Goal: Task Accomplishment & Management: Manage account settings

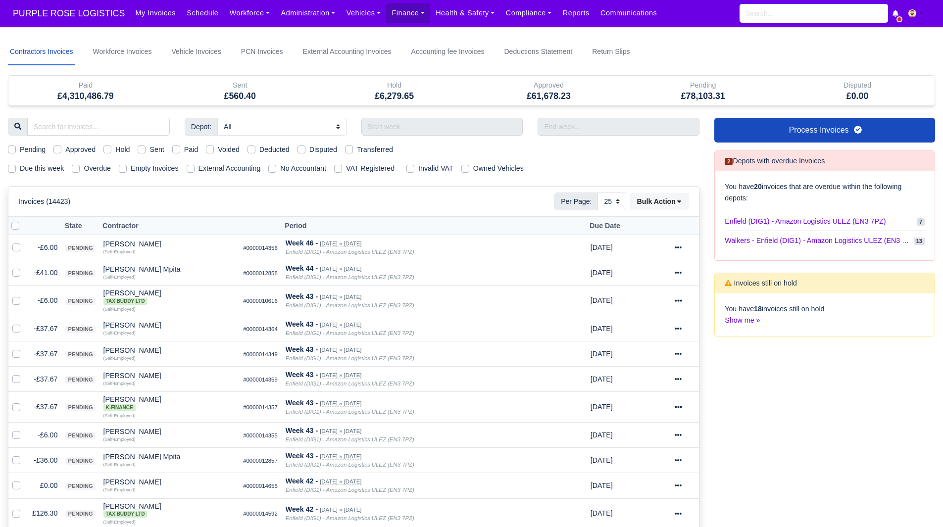
select select "25"
click at [39, 171] on label "Due this week" at bounding box center [42, 168] width 44 height 11
click at [16, 171] on input "Due this week" at bounding box center [12, 167] width 8 height 8
checkbox input "true"
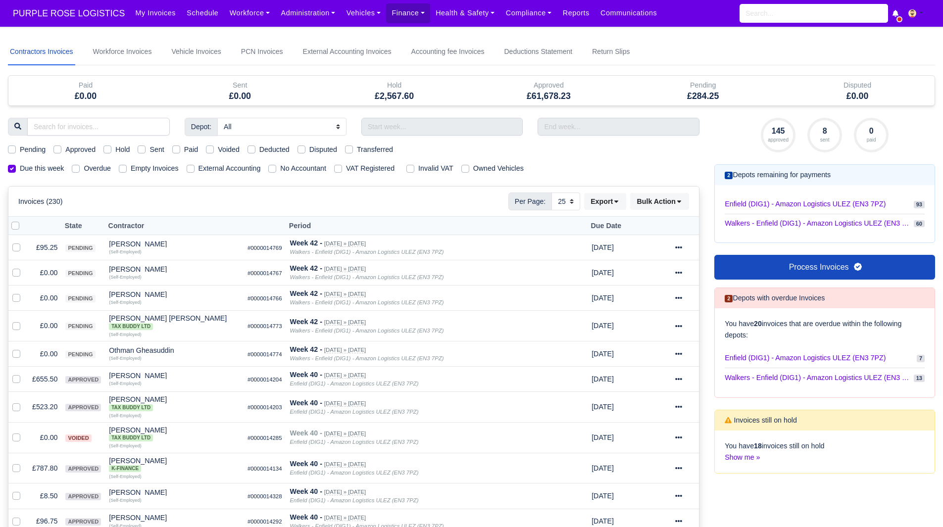
click at [51, 171] on label "Due this week" at bounding box center [42, 168] width 44 height 11
click at [16, 171] on input "Due this week" at bounding box center [12, 167] width 8 height 8
checkbox input "false"
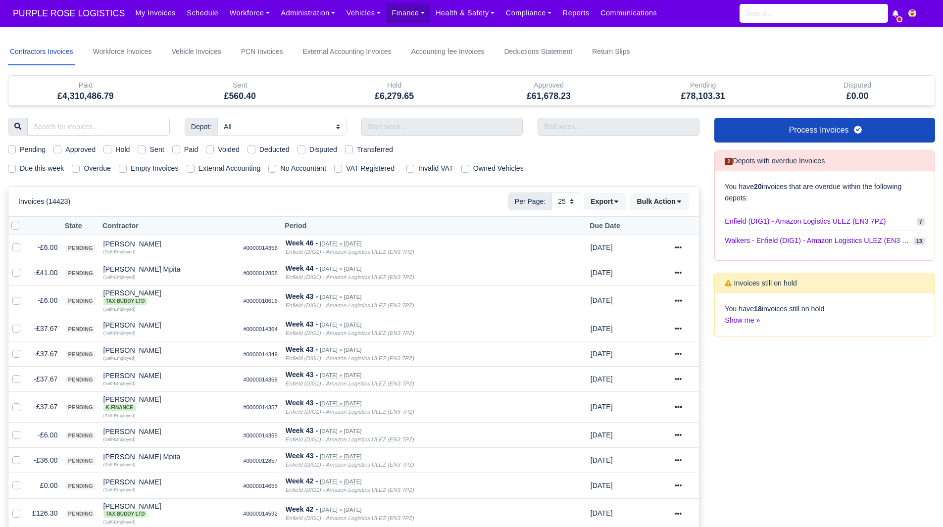
click at [27, 171] on label "Due this week" at bounding box center [42, 168] width 44 height 11
click at [16, 171] on input "Due this week" at bounding box center [12, 167] width 8 height 8
checkbox input "true"
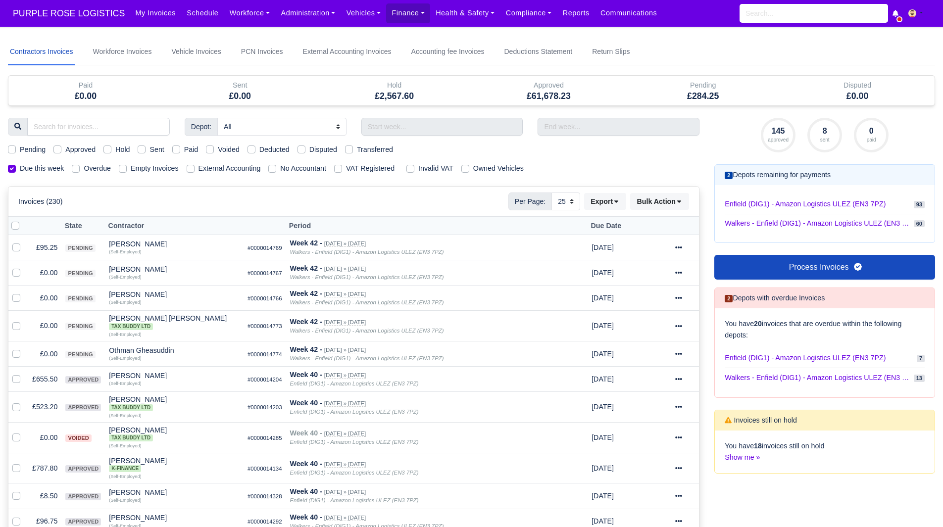
click at [28, 171] on label "Due this week" at bounding box center [42, 168] width 44 height 11
click at [16, 171] on input "Due this week" at bounding box center [12, 167] width 8 height 8
checkbox input "false"
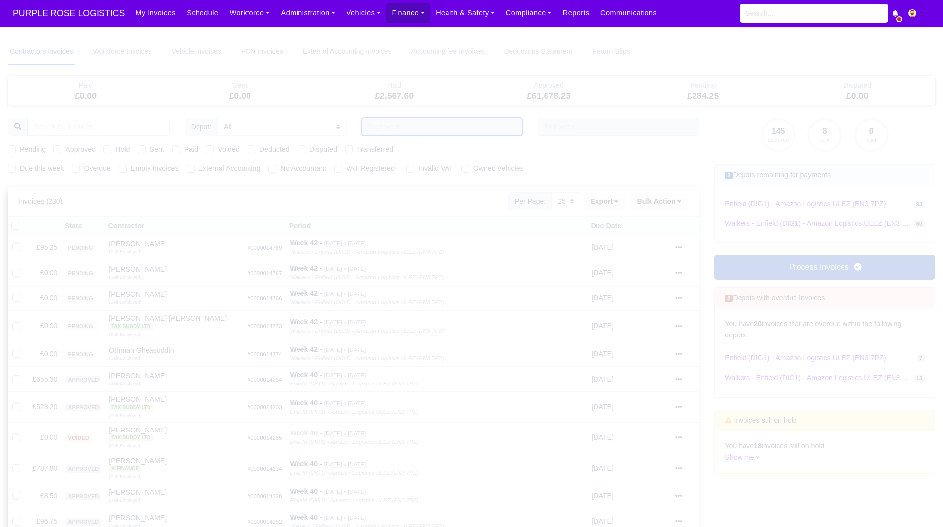
click at [412, 124] on input "text" at bounding box center [442, 127] width 162 height 18
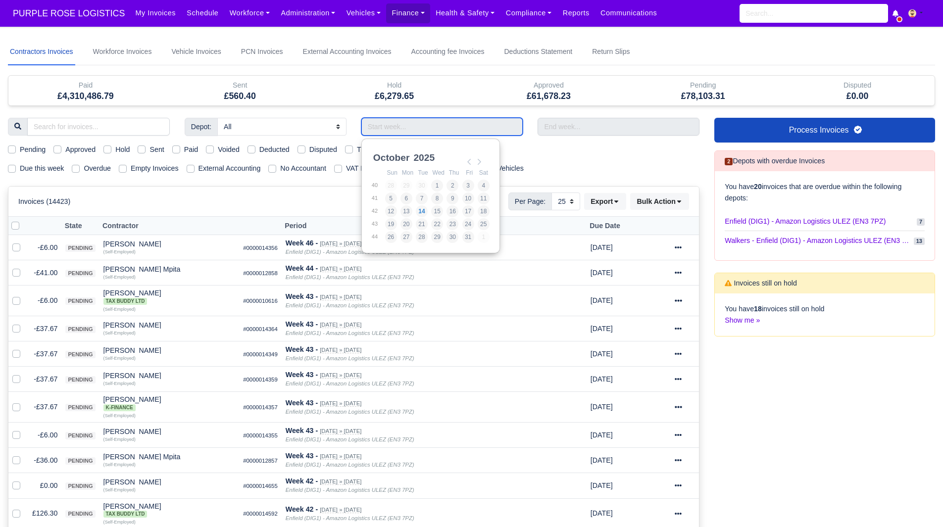
click at [412, 124] on input "Use the arrow keys to pick a date" at bounding box center [442, 127] width 162 height 18
type input "05/10/2025 - 11/10/2025"
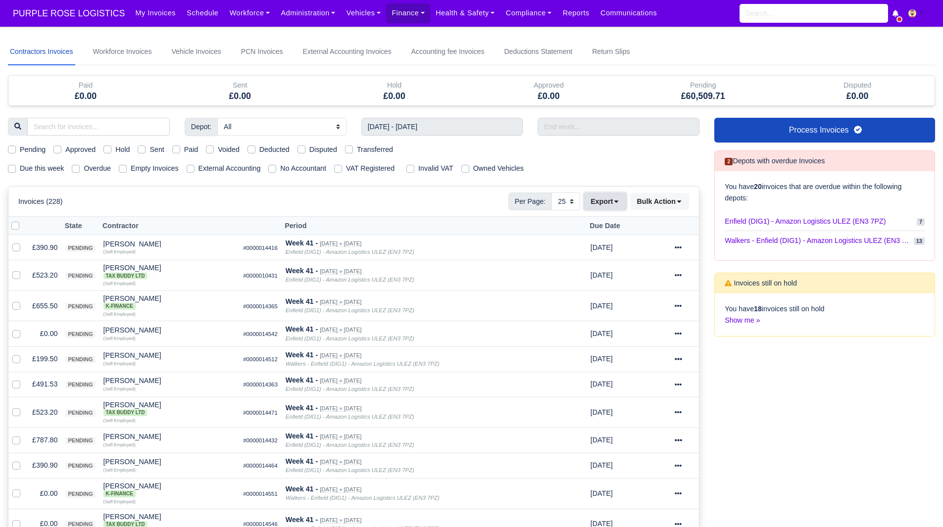
click at [610, 195] on button "Export" at bounding box center [605, 201] width 42 height 17
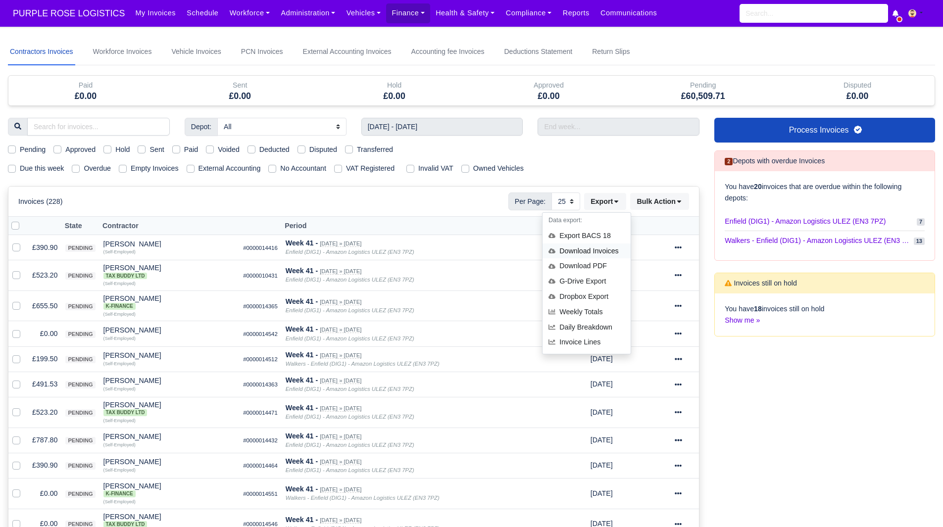
click at [602, 246] on div "Download Invoices" at bounding box center [587, 251] width 88 height 15
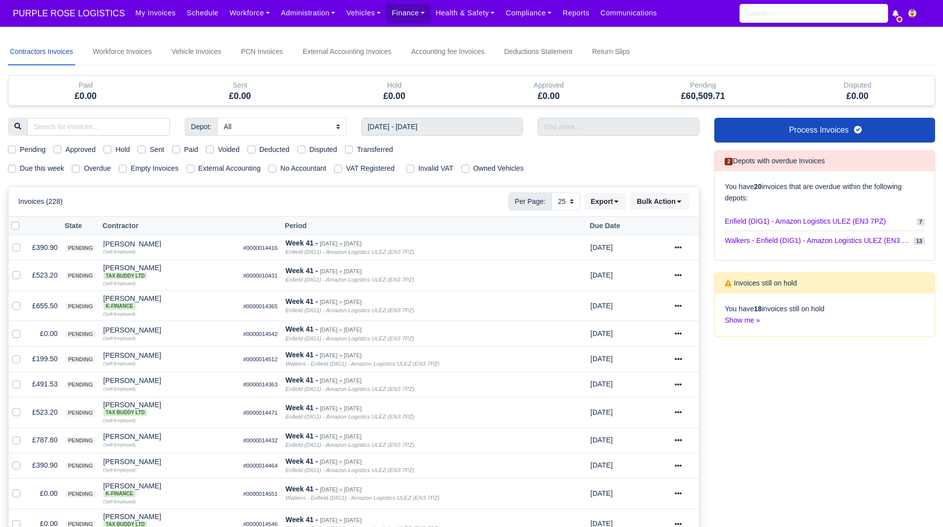
click at [495, 201] on div "Invoices (228) Per Page: 10 25 50 Export Data export: Export BACS 18 Download I…" at bounding box center [353, 202] width 671 height 18
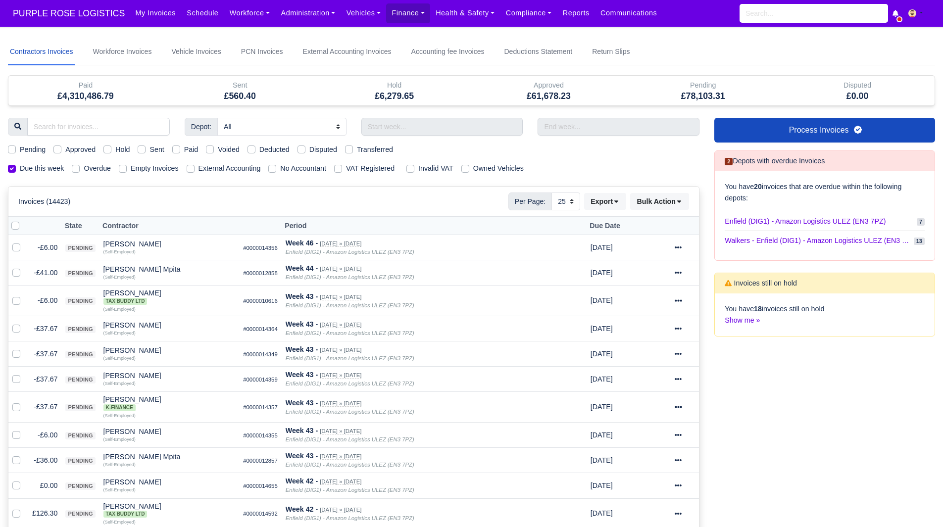
select select "25"
click at [241, 14] on link "Workforce" at bounding box center [249, 12] width 51 height 19
click at [244, 33] on link "Manpower" at bounding box center [269, 35] width 80 height 21
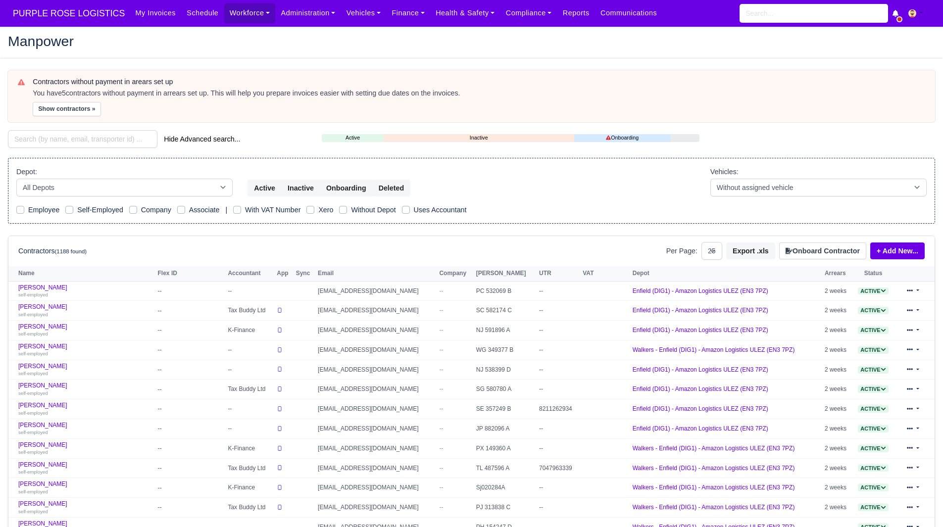
select select "25"
click at [86, 137] on input "search" at bounding box center [82, 139] width 149 height 18
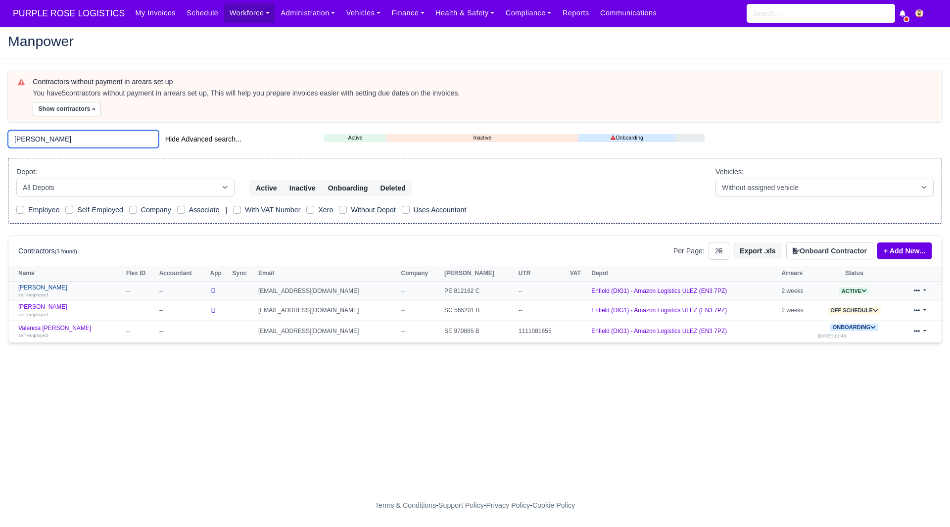
type input "bryan"
click at [38, 290] on link "Bryan Jones self-employed" at bounding box center [69, 291] width 103 height 14
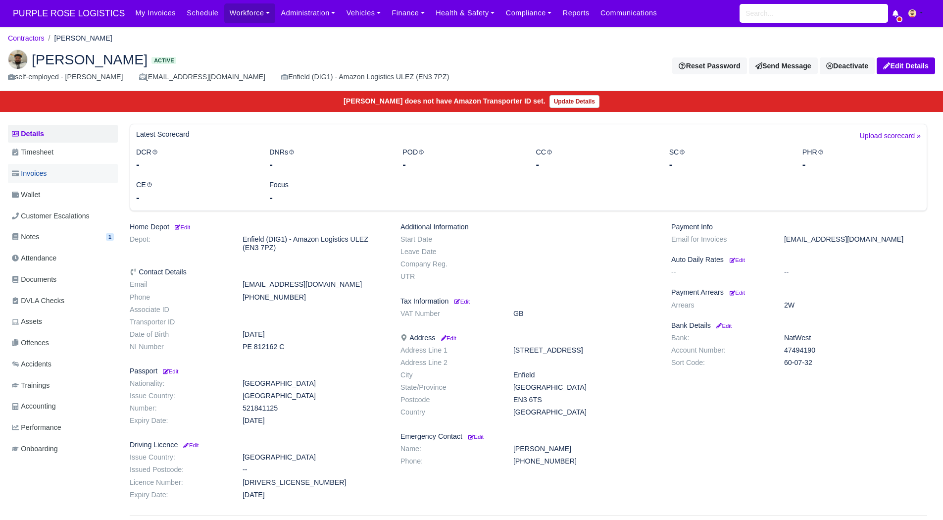
click at [69, 178] on link "Invoices" at bounding box center [63, 173] width 110 height 19
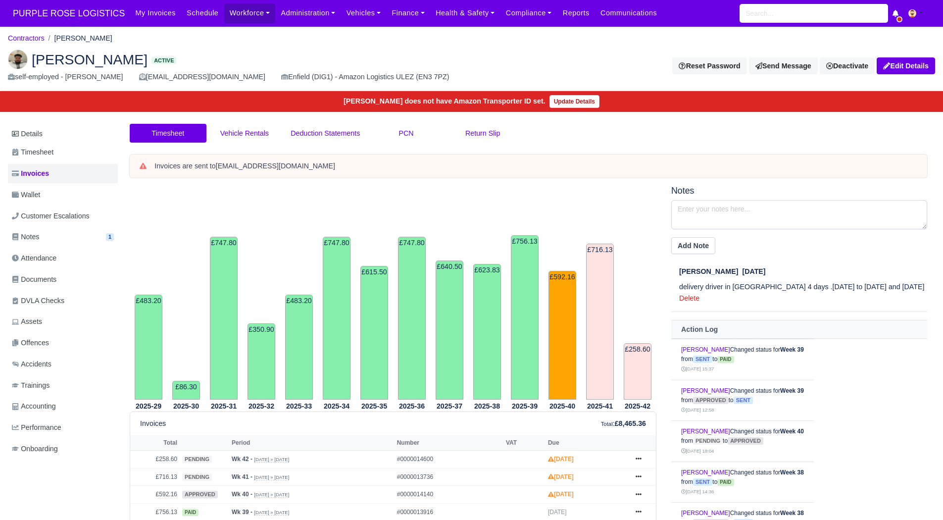
click at [53, 195] on link "Wallet" at bounding box center [63, 194] width 110 height 19
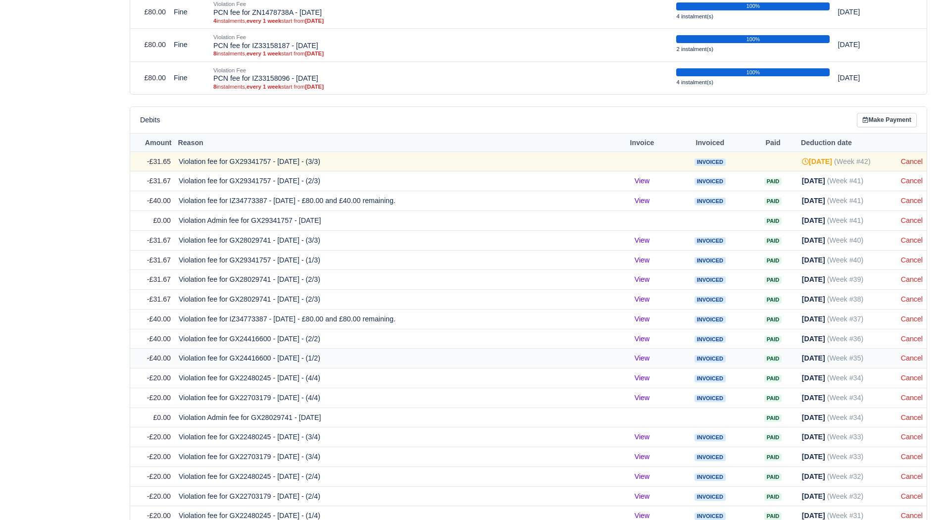
scroll to position [891, 0]
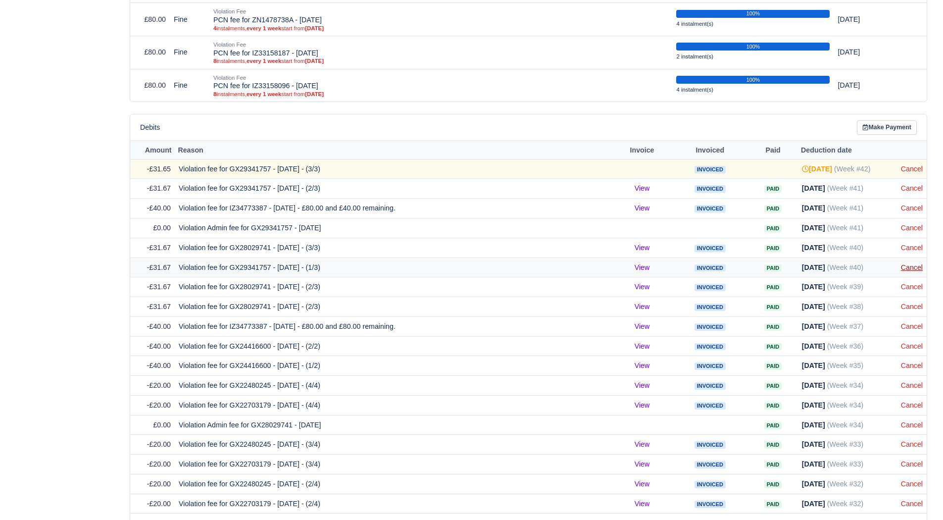
click at [920, 266] on link "Cancel" at bounding box center [912, 267] width 22 height 8
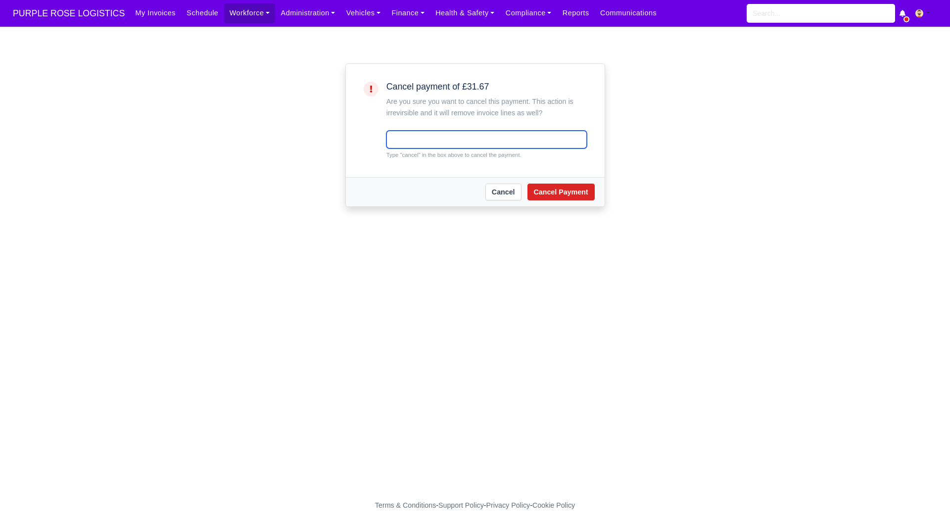
click at [457, 142] on input "text" at bounding box center [487, 140] width 200 height 18
type input "cancel"
click at [565, 188] on button "Cancel Payment" at bounding box center [561, 192] width 67 height 17
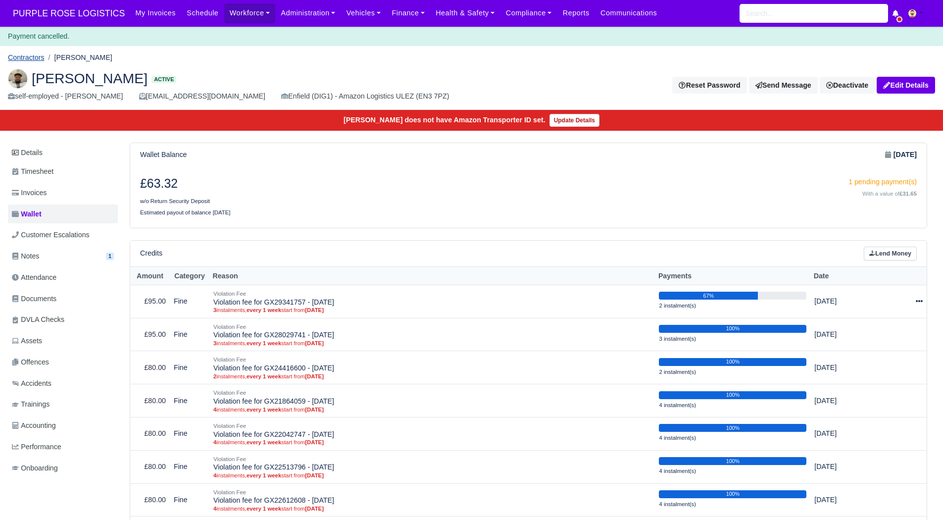
click at [27, 56] on link "Contractors" at bounding box center [26, 57] width 37 height 8
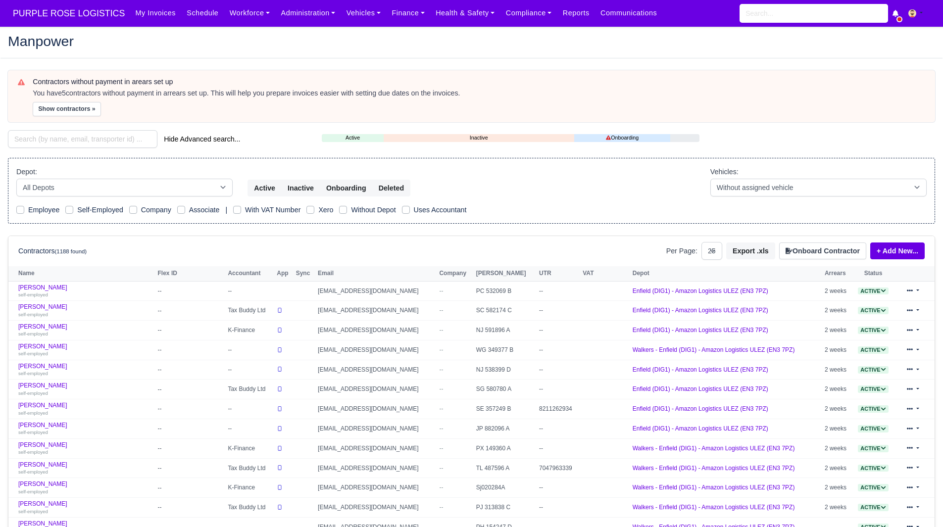
select select "25"
click at [86, 130] on div "Hide Advanced search..." at bounding box center [157, 139] width 299 height 18
click at [85, 136] on input "search" at bounding box center [82, 139] width 149 height 18
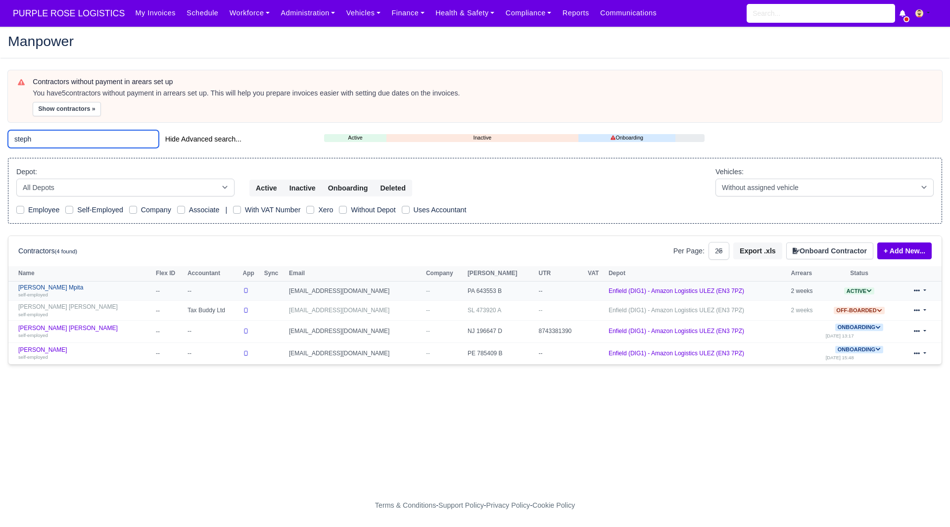
type input "steph"
click at [75, 289] on link "Stephen Bondoki Mpita self-employed" at bounding box center [84, 291] width 133 height 14
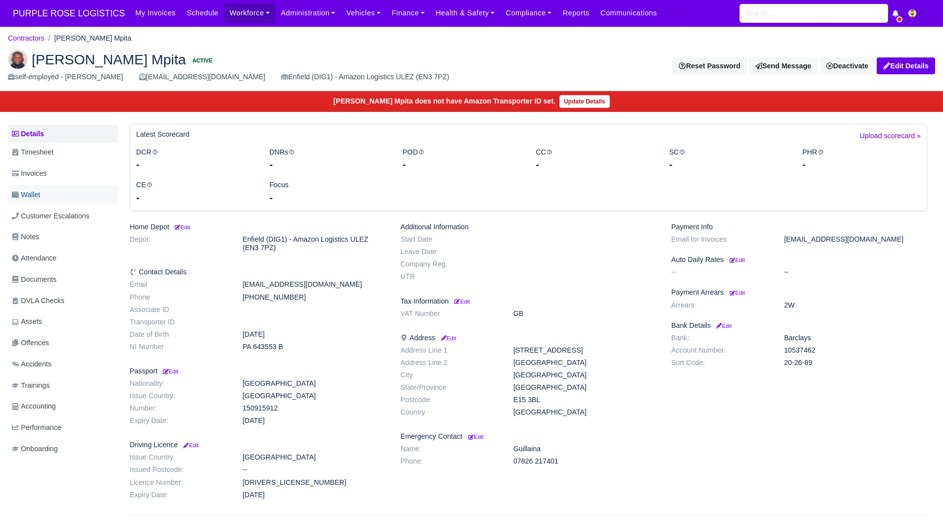
click at [39, 191] on span "Wallet" at bounding box center [26, 194] width 28 height 11
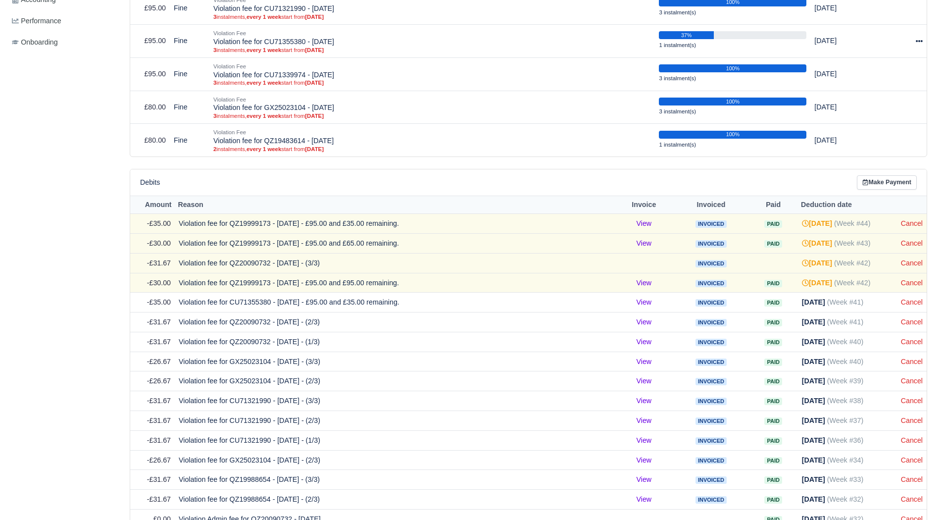
scroll to position [545, 0]
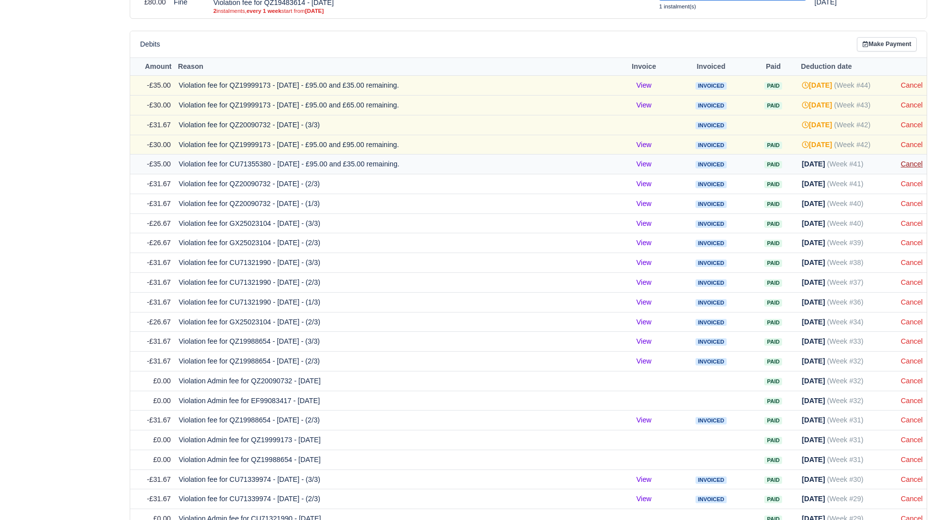
click at [919, 166] on link "Cancel" at bounding box center [912, 164] width 22 height 8
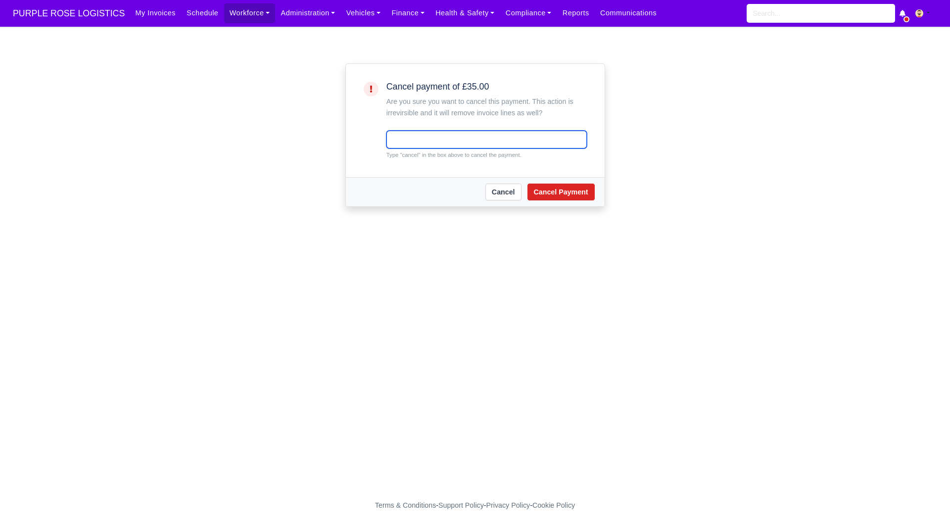
click at [490, 138] on input "text" at bounding box center [487, 140] width 200 height 18
type input "cancel"
click at [560, 185] on button "Cancel Payment" at bounding box center [561, 192] width 67 height 17
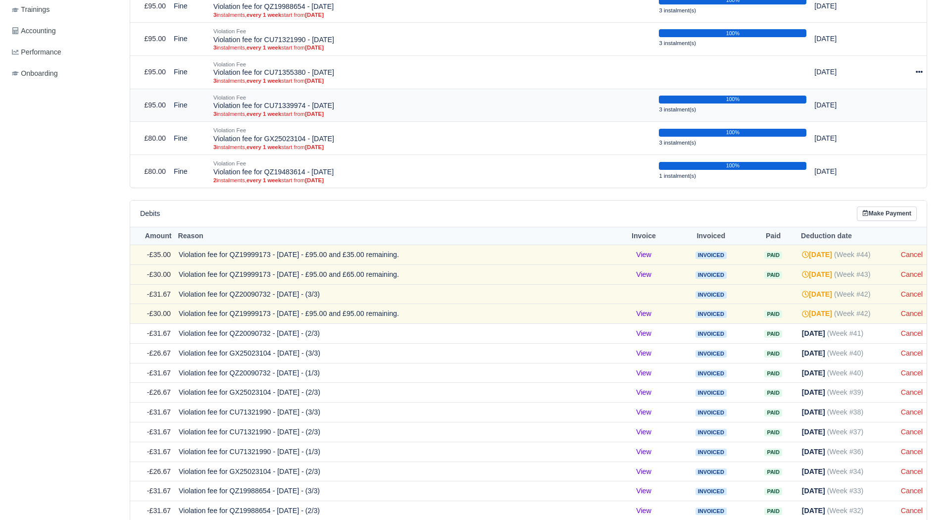
scroll to position [495, 0]
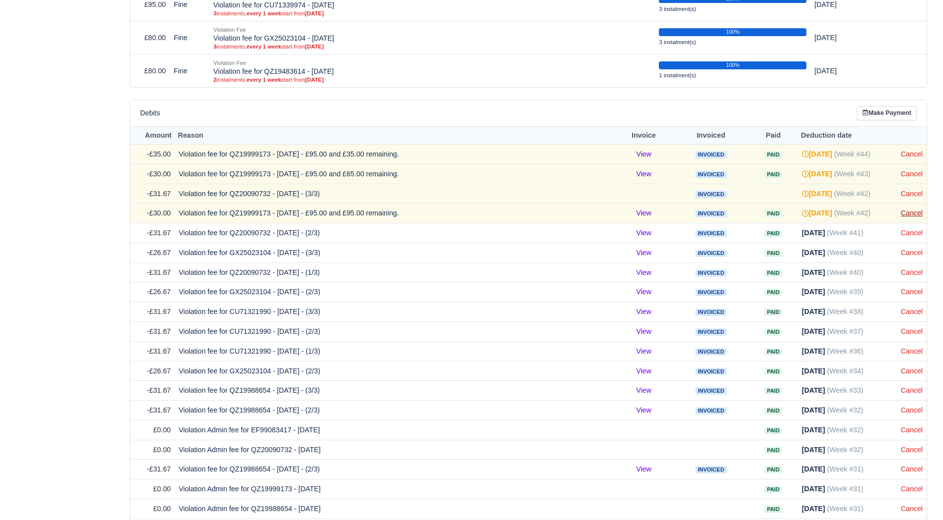
click at [916, 211] on link "Cancel" at bounding box center [912, 213] width 22 height 8
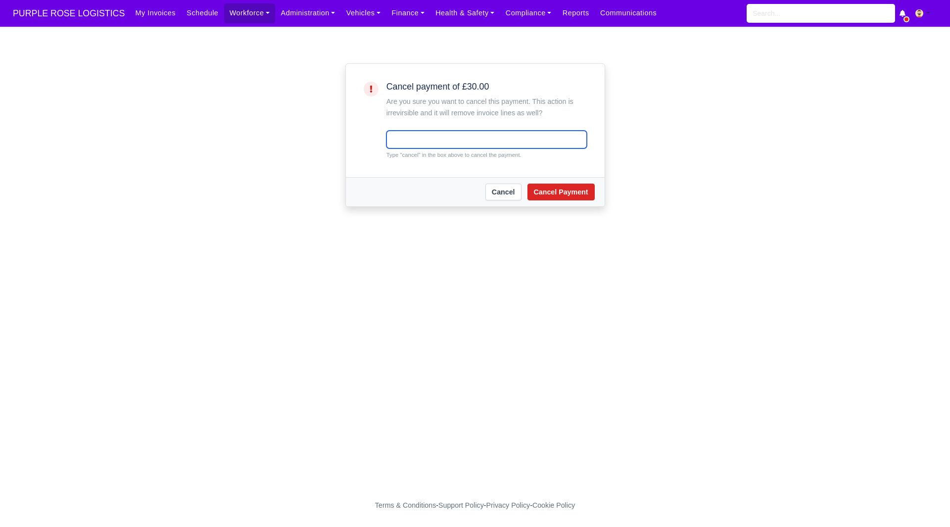
click at [421, 144] on input "text" at bounding box center [487, 140] width 200 height 18
type input "cancel"
drag, startPoint x: 559, startPoint y: 186, endPoint x: 573, endPoint y: 193, distance: 14.8
click at [563, 188] on button "Cancel Payment" at bounding box center [561, 192] width 67 height 17
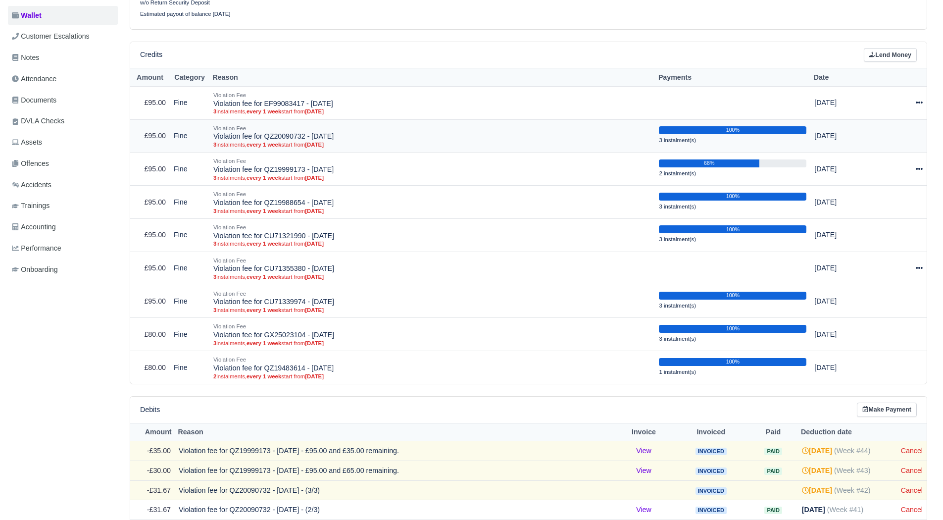
scroll to position [198, 0]
click at [917, 103] on icon at bounding box center [919, 103] width 7 height 2
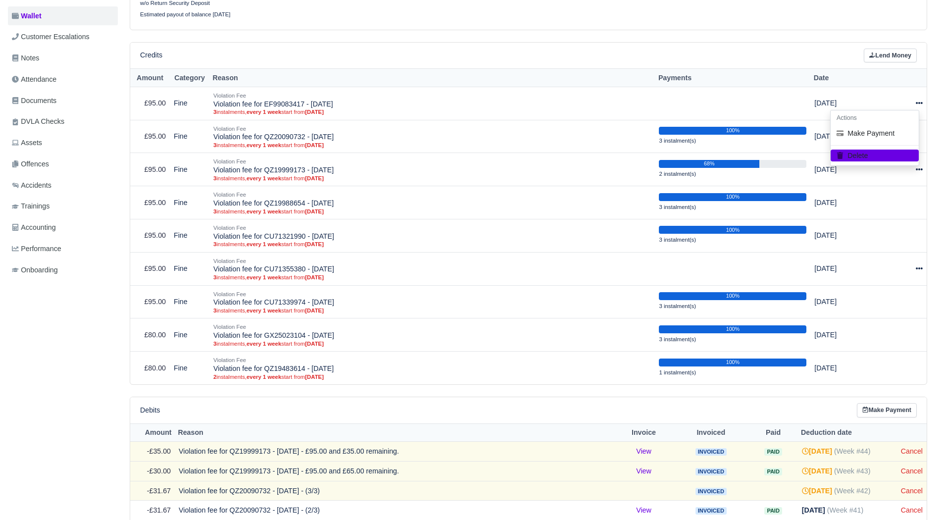
click at [802, 59] on div "Credits Lend Money" at bounding box center [528, 56] width 777 height 14
click at [915, 263] on div at bounding box center [901, 268] width 44 height 11
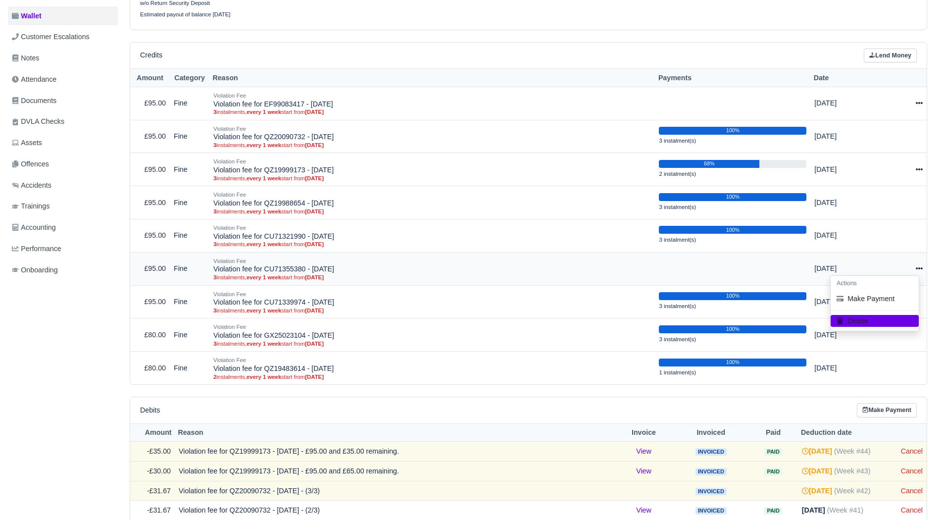
click at [915, 263] on div at bounding box center [901, 268] width 44 height 11
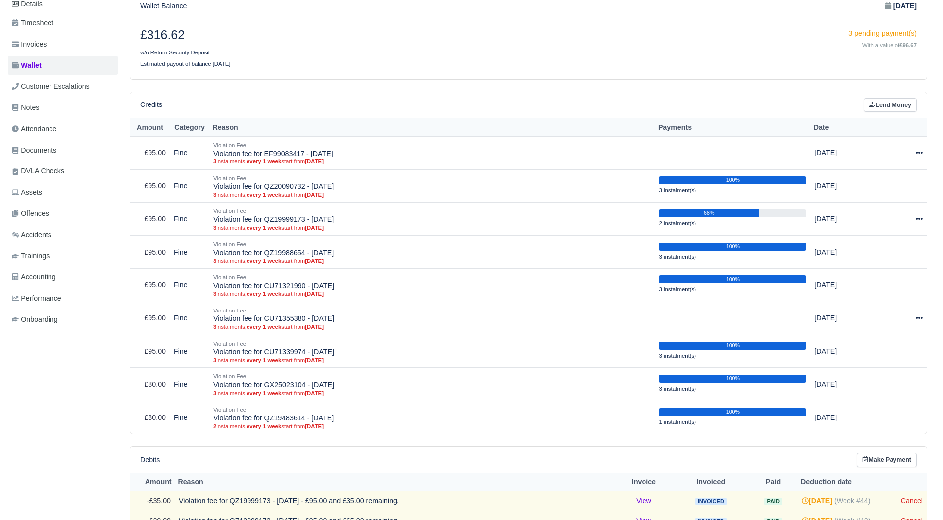
scroll to position [0, 0]
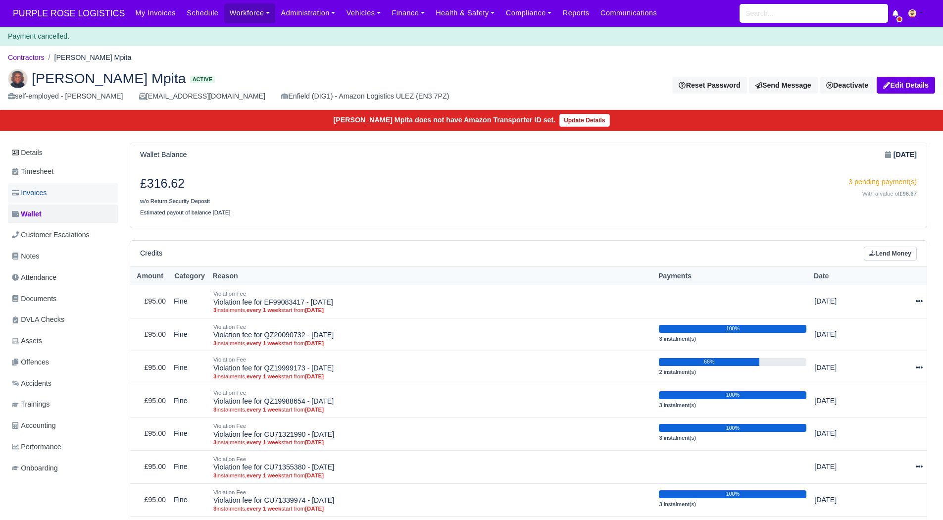
click at [42, 184] on link "Invoices" at bounding box center [63, 192] width 110 height 19
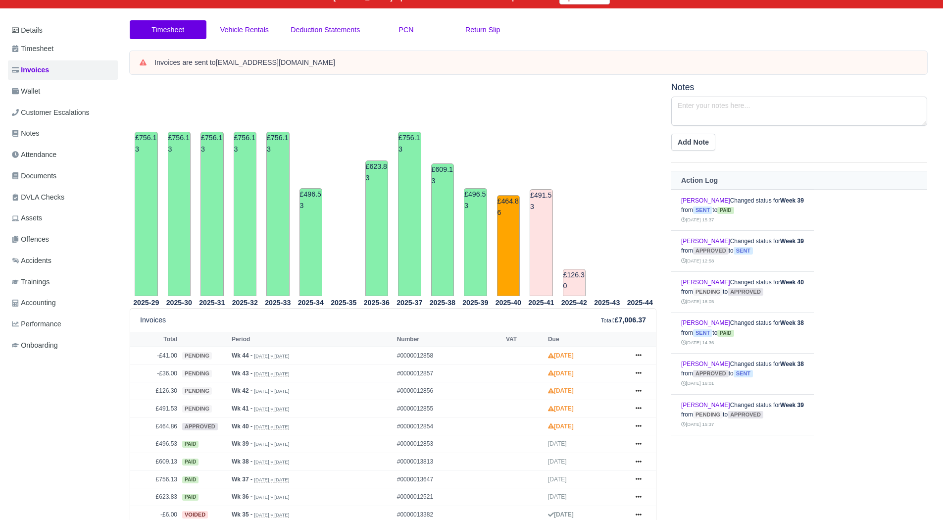
scroll to position [99, 0]
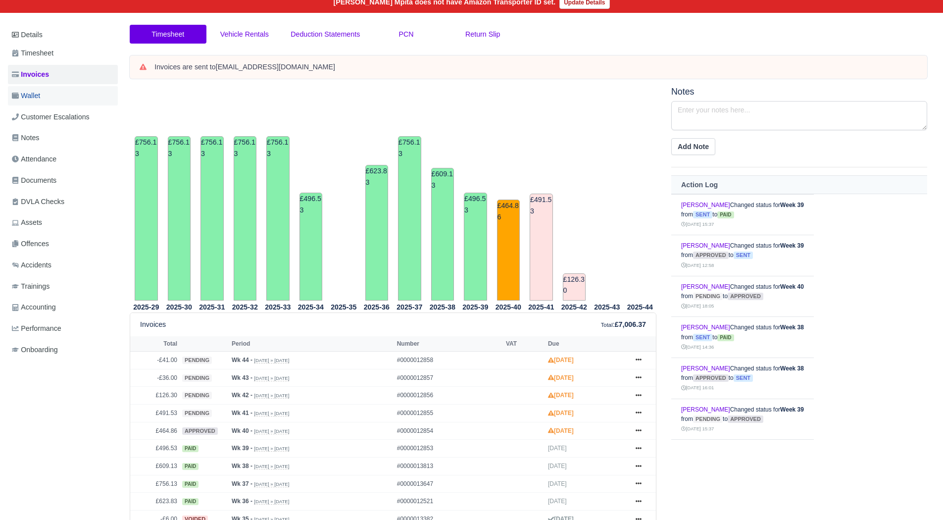
click at [40, 90] on span "Wallet" at bounding box center [26, 95] width 28 height 11
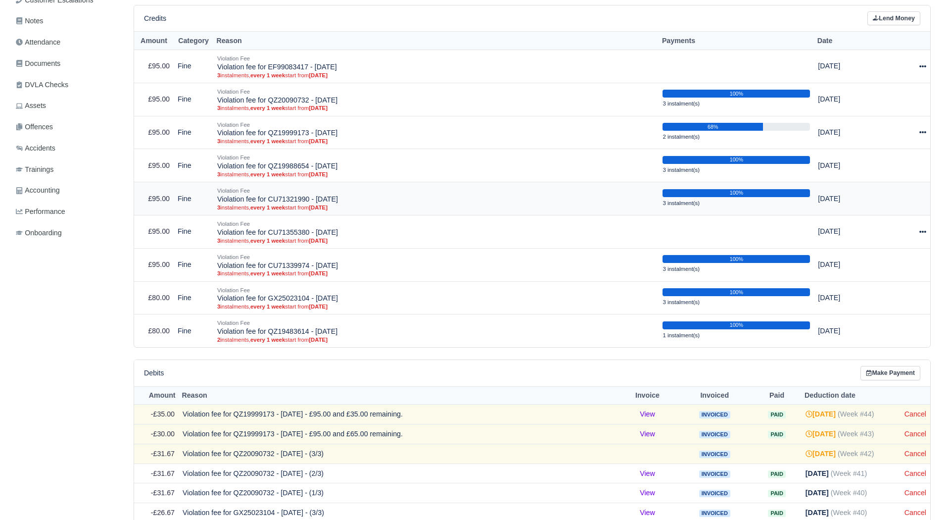
scroll to position [198, 0]
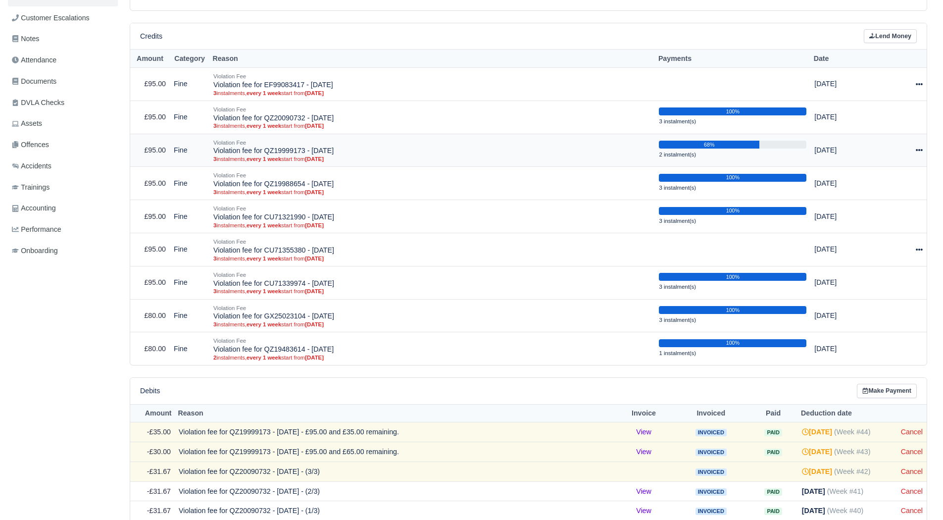
click at [918, 150] on icon at bounding box center [919, 150] width 7 height 7
click at [870, 184] on button "Make Payment" at bounding box center [875, 180] width 88 height 15
select select "5011"
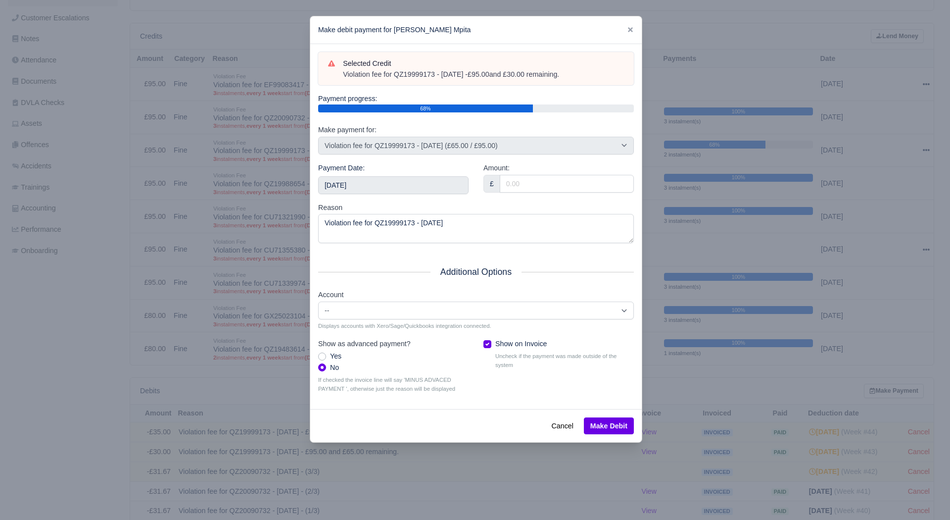
drag, startPoint x: 582, startPoint y: 76, endPoint x: 342, endPoint y: 79, distance: 240.1
click at [343, 79] on div "Violation fee for QZ19999173 - 10/07/2025 - £95.00 and £30.00 remaining." at bounding box center [483, 75] width 281 height 10
copy div "Violation fee for QZ19999173 - 10/07/2025 - £95.00 and £30.00 remaining."
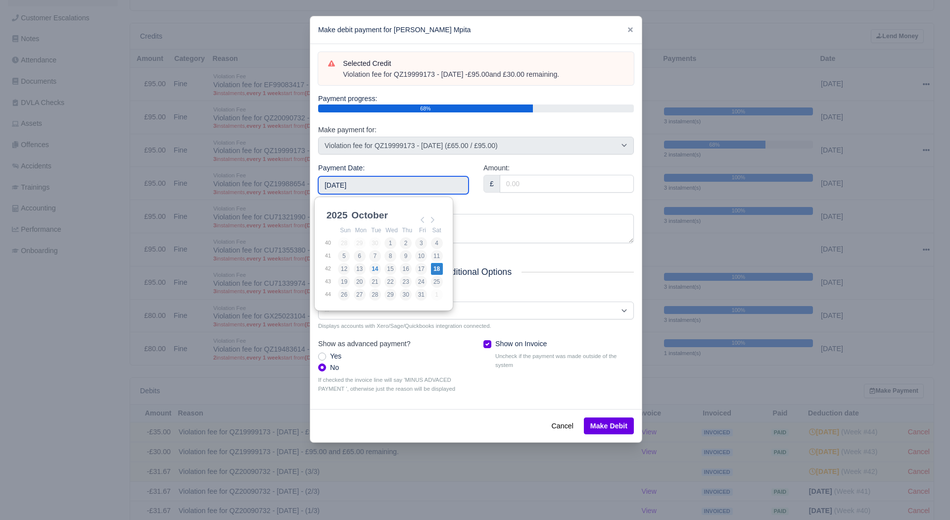
click at [416, 186] on input "2025-10-18" at bounding box center [393, 185] width 150 height 18
type input "2025-11-08"
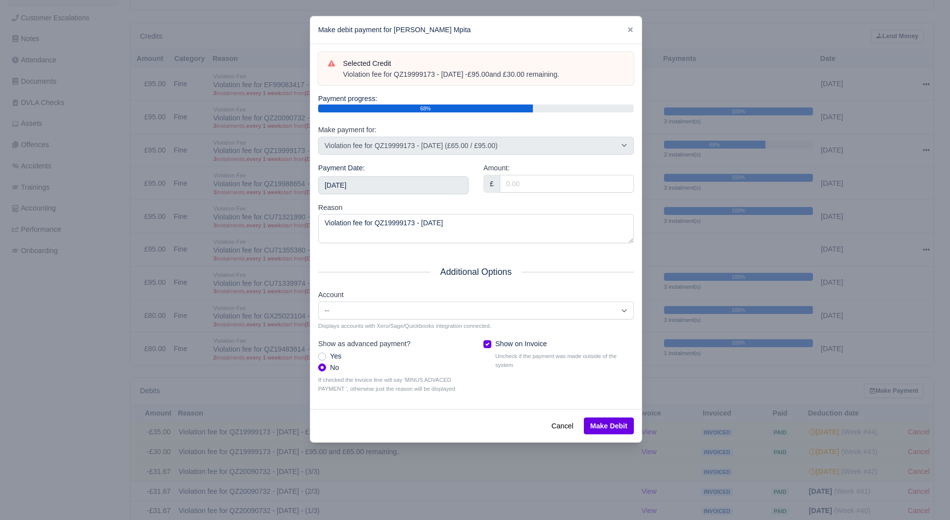
click at [522, 199] on div "Amount: £" at bounding box center [558, 182] width 165 height 40
click at [544, 191] on input "Amount:" at bounding box center [567, 184] width 134 height 18
type input "30.00"
drag, startPoint x: 461, startPoint y: 231, endPoint x: 167, endPoint y: 207, distance: 295.4
click at [167, 207] on div "​ Make debit payment for Stephen Bondoki Mpita Selected Credit Violation fee fo…" at bounding box center [475, 260] width 950 height 520
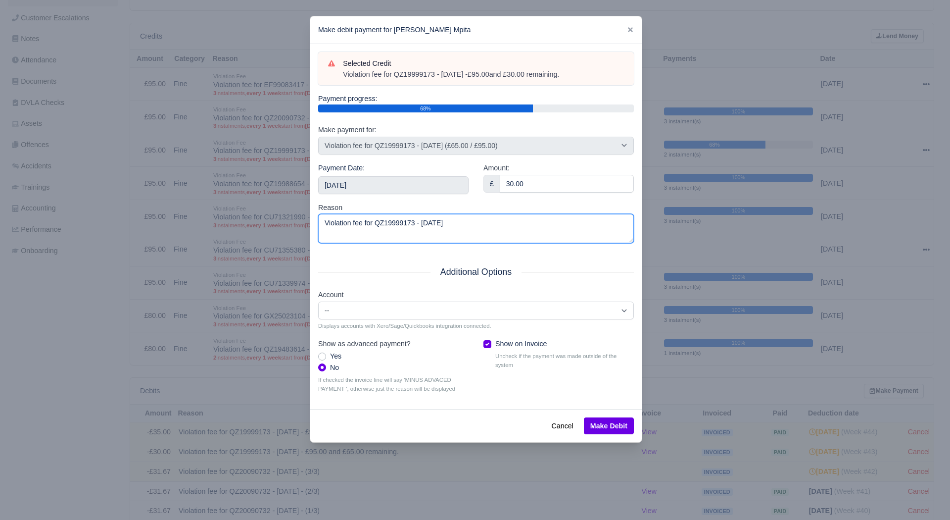
paste textarea "- £95.00 and £30.00 remaining."
type textarea "Violation fee for QZ19999173 - [DATE] - £95.00 and £30.00 remaining."
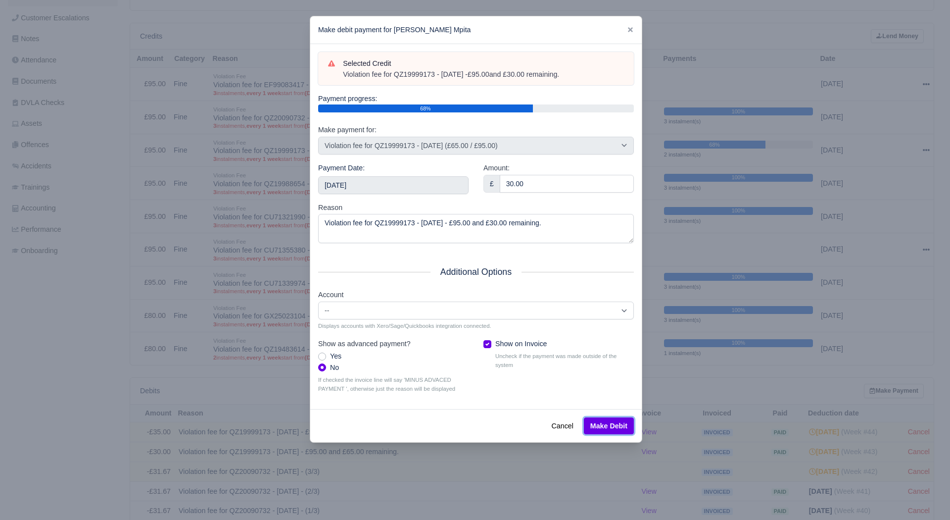
click at [611, 429] on button "Make Debit" at bounding box center [609, 425] width 50 height 17
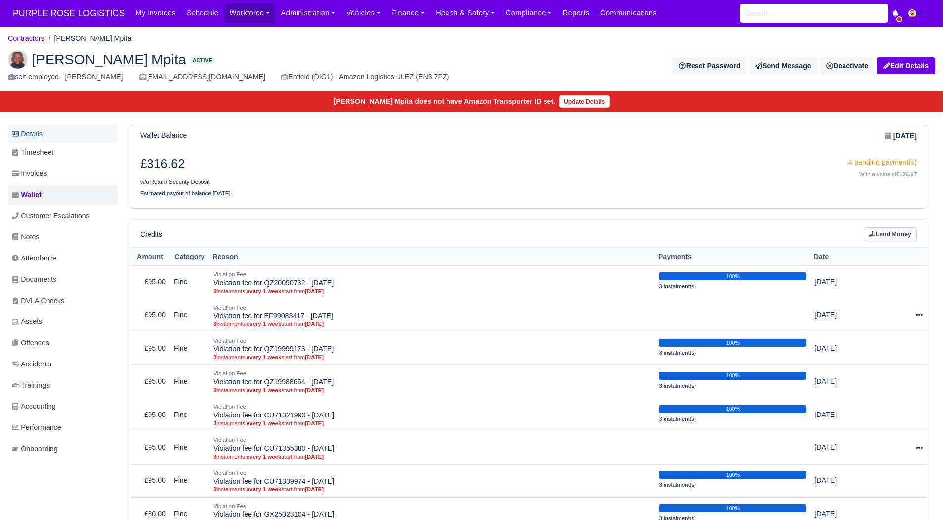
click at [48, 133] on link "Details" at bounding box center [63, 134] width 110 height 18
